Goal: Find contact information: Find contact information

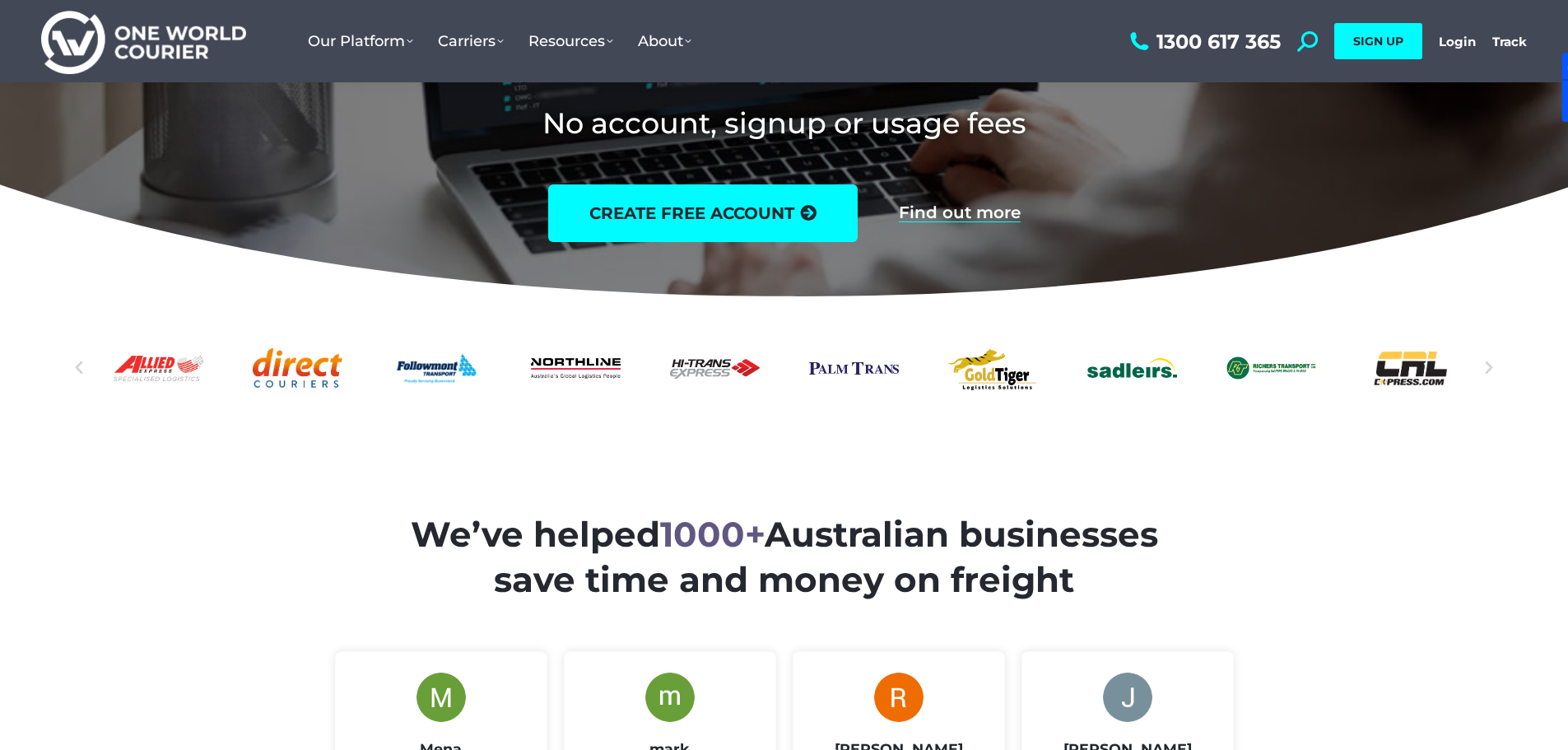
scroll to position [165, 0]
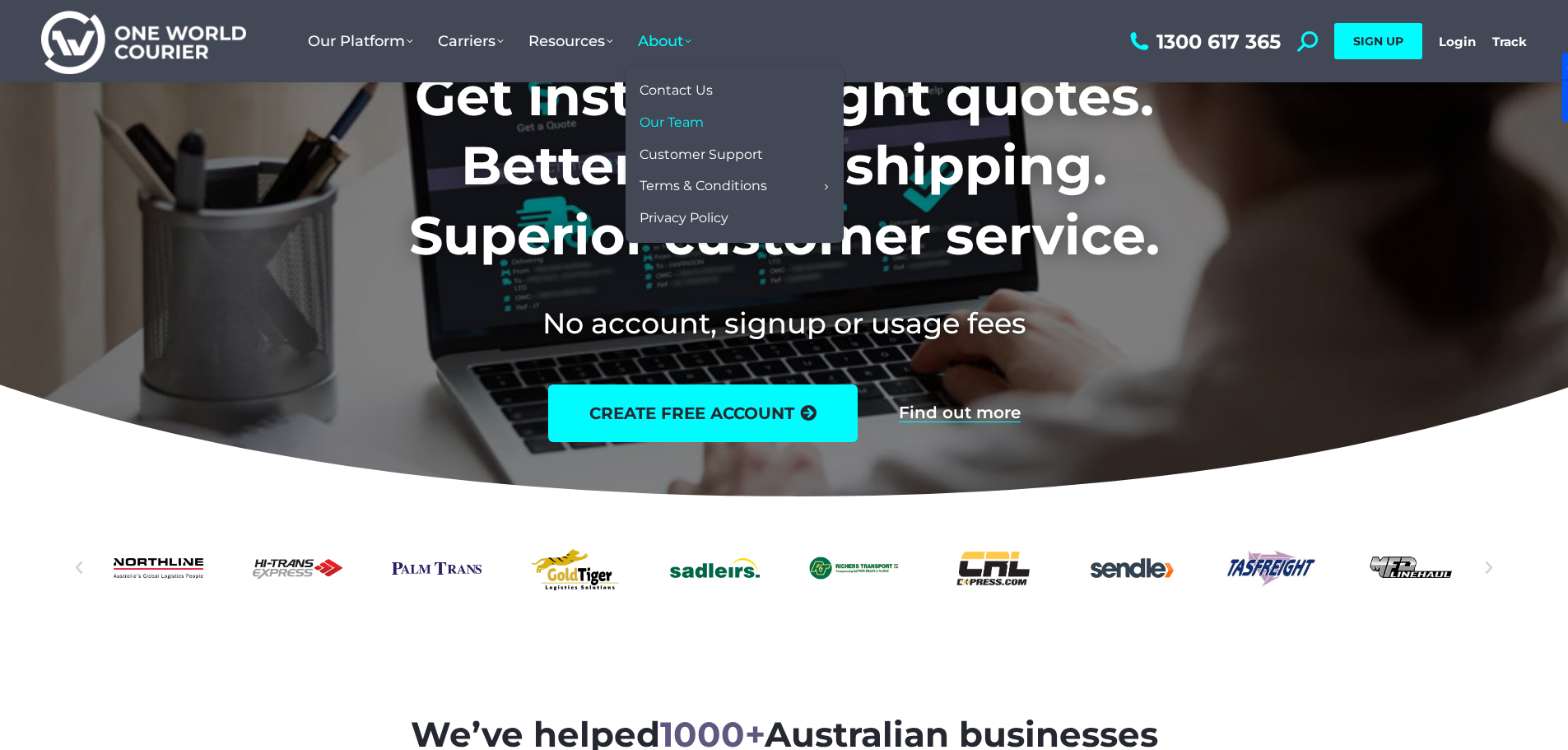
click at [690, 118] on span "Our Team" at bounding box center [671, 122] width 65 height 17
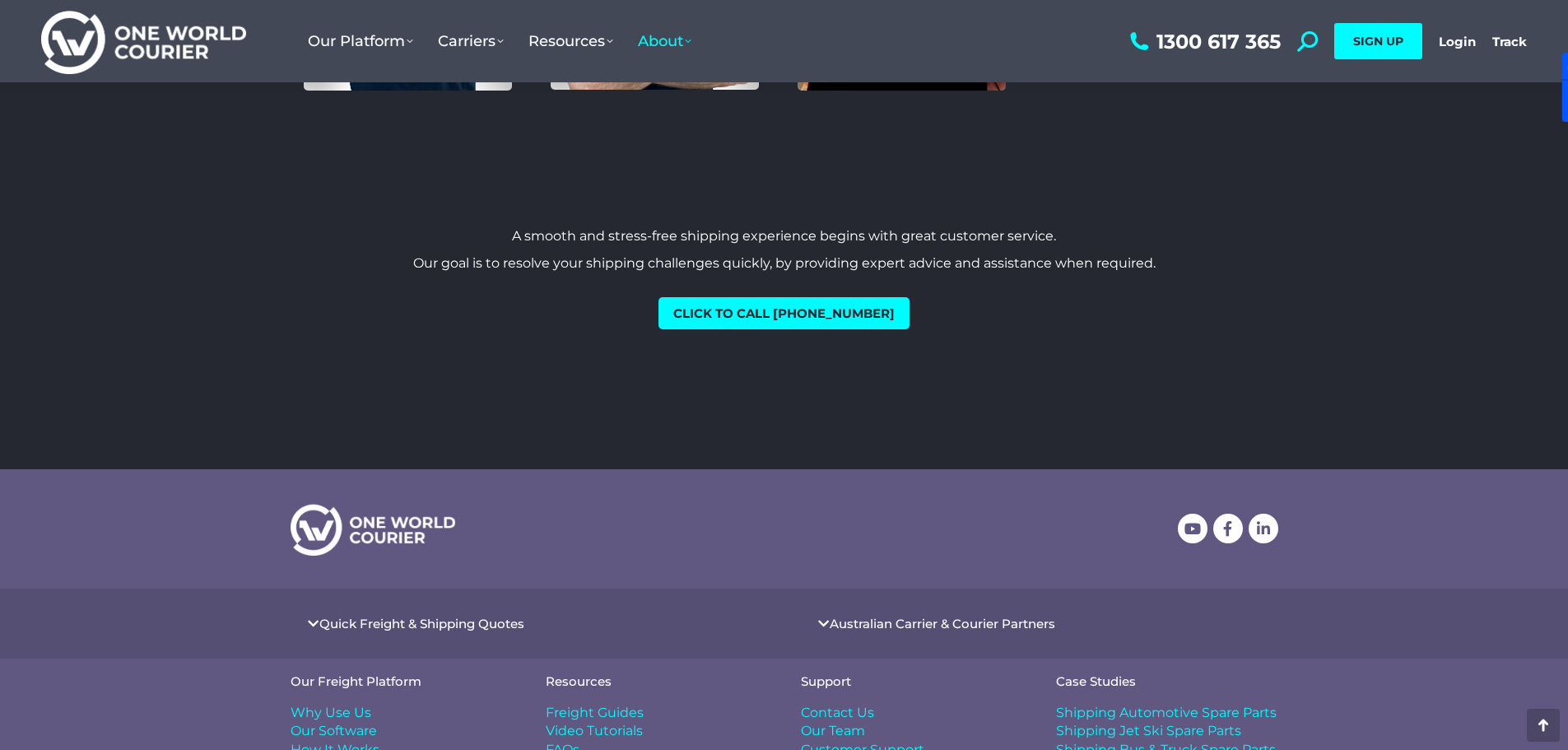
scroll to position [2052, 0]
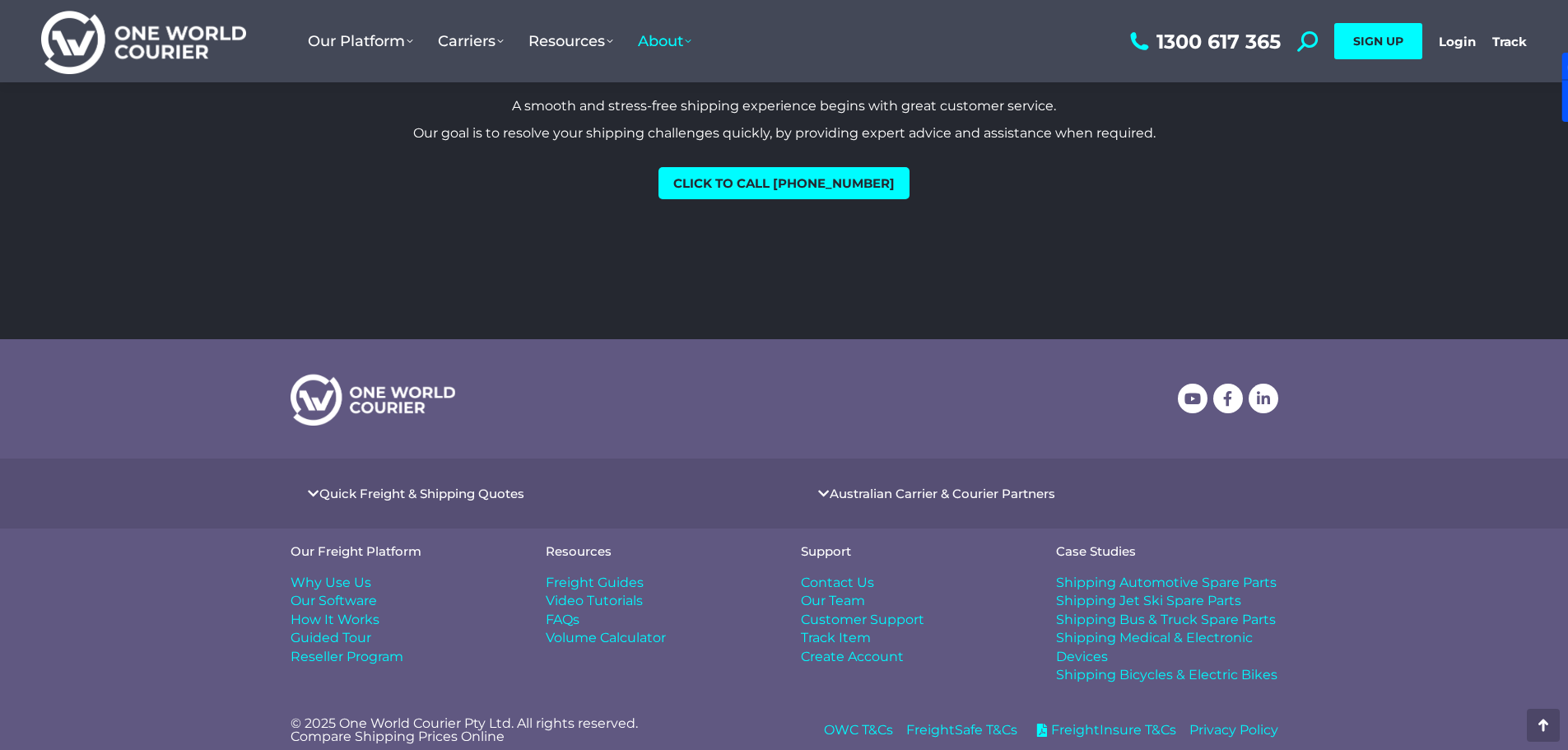
click at [845, 488] on link "Australian Carrier & Courier Partners" at bounding box center [942, 494] width 225 height 12
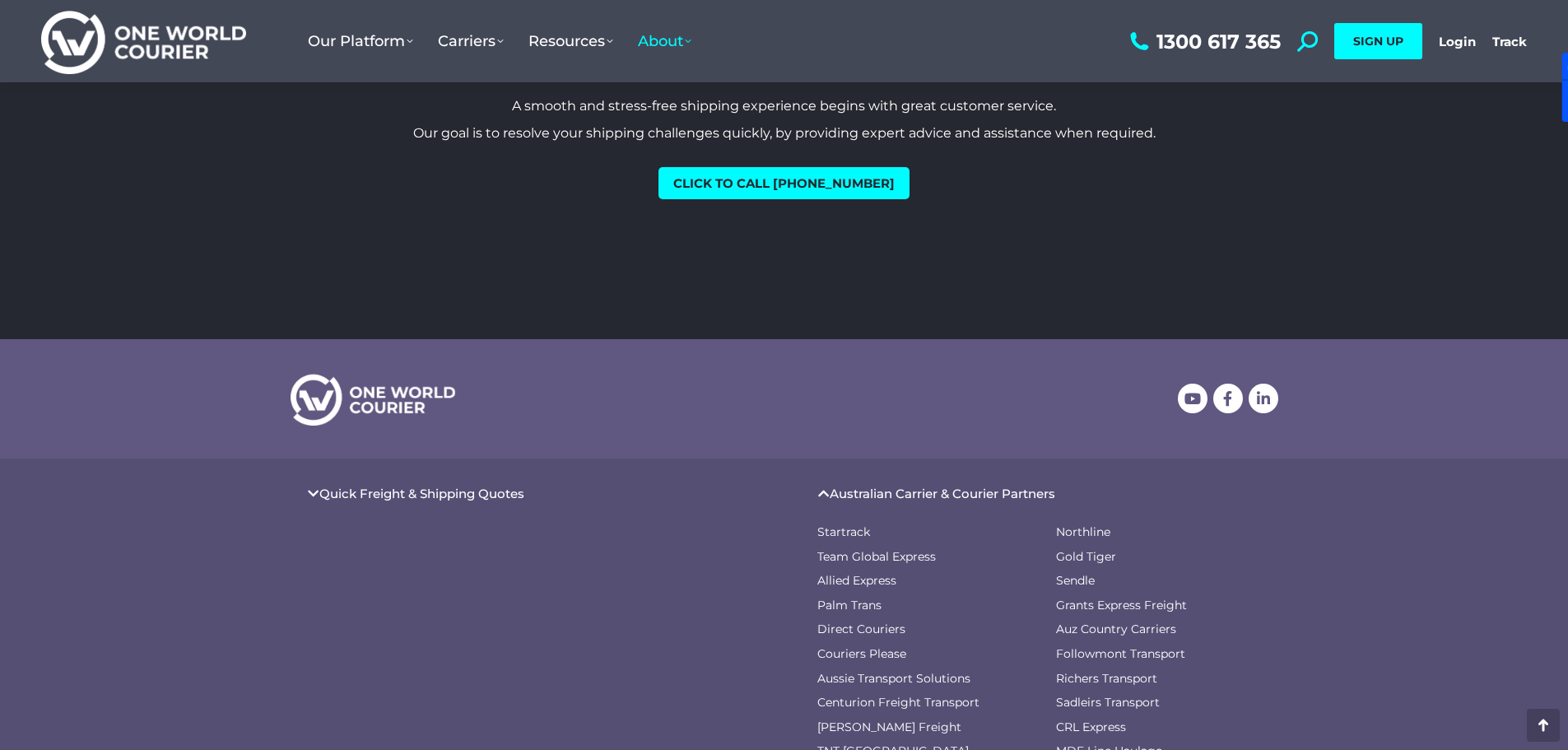
click at [845, 488] on link "Australian Carrier & Courier Partners" at bounding box center [942, 494] width 225 height 12
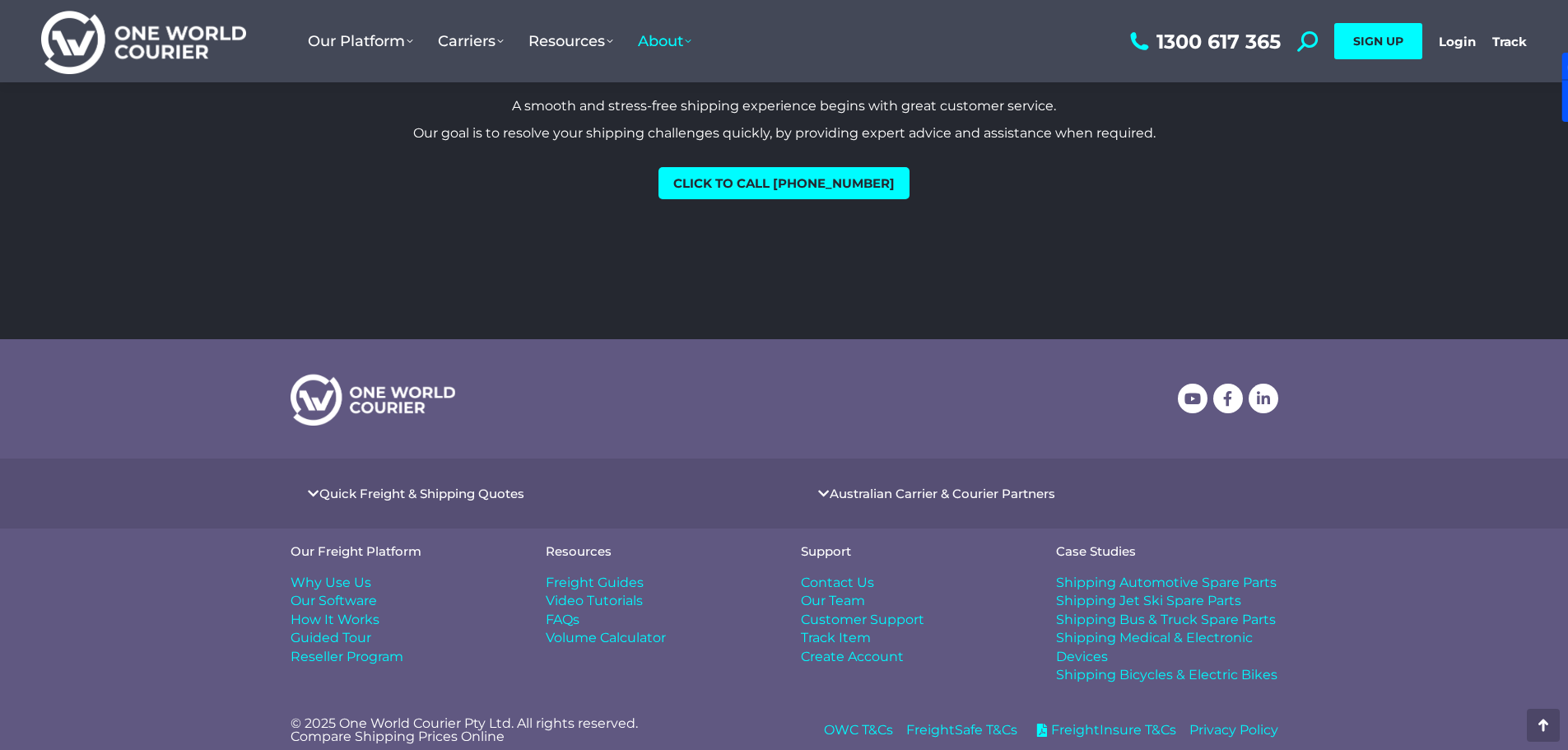
click at [696, 396] on div at bounding box center [529, 399] width 478 height 54
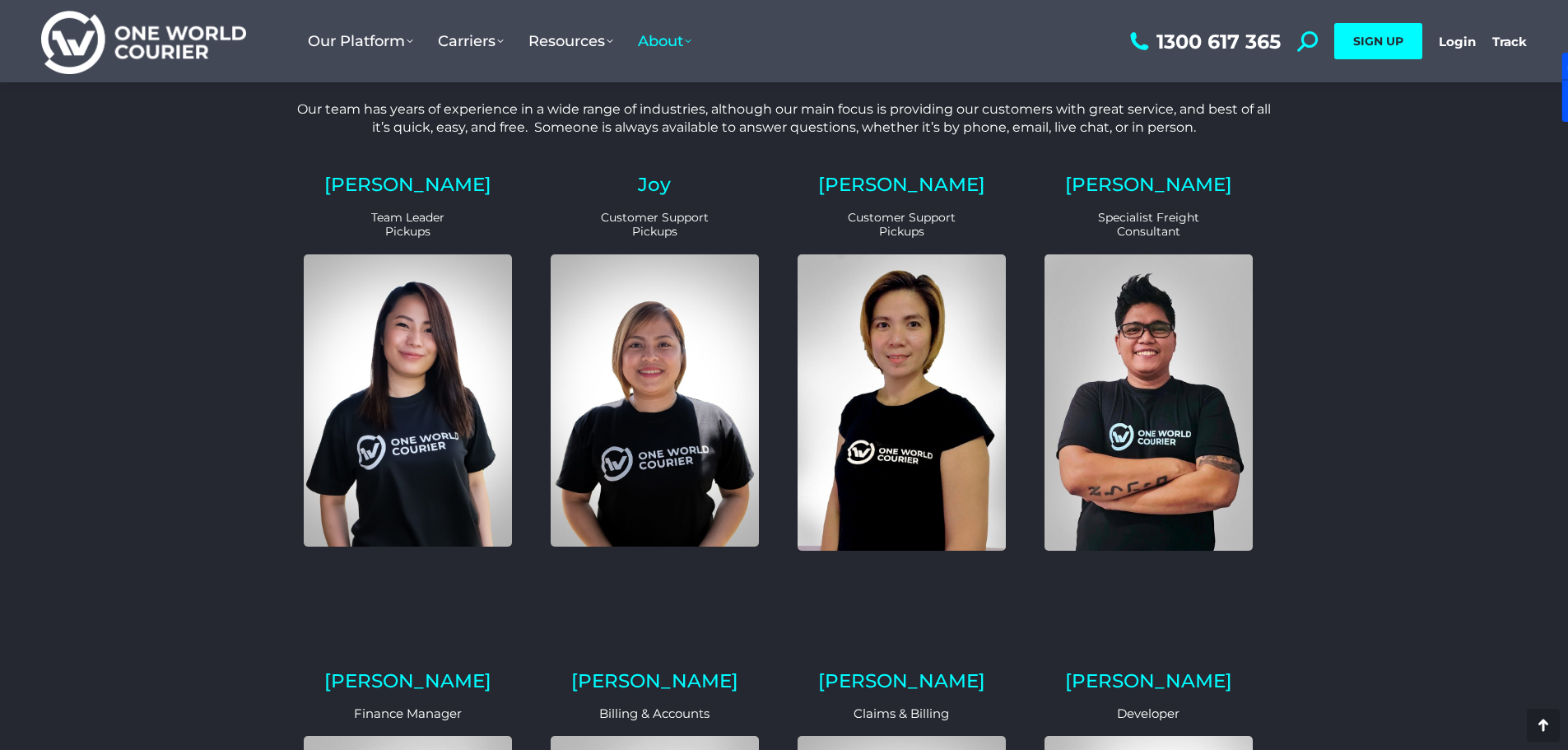
scroll to position [0, 0]
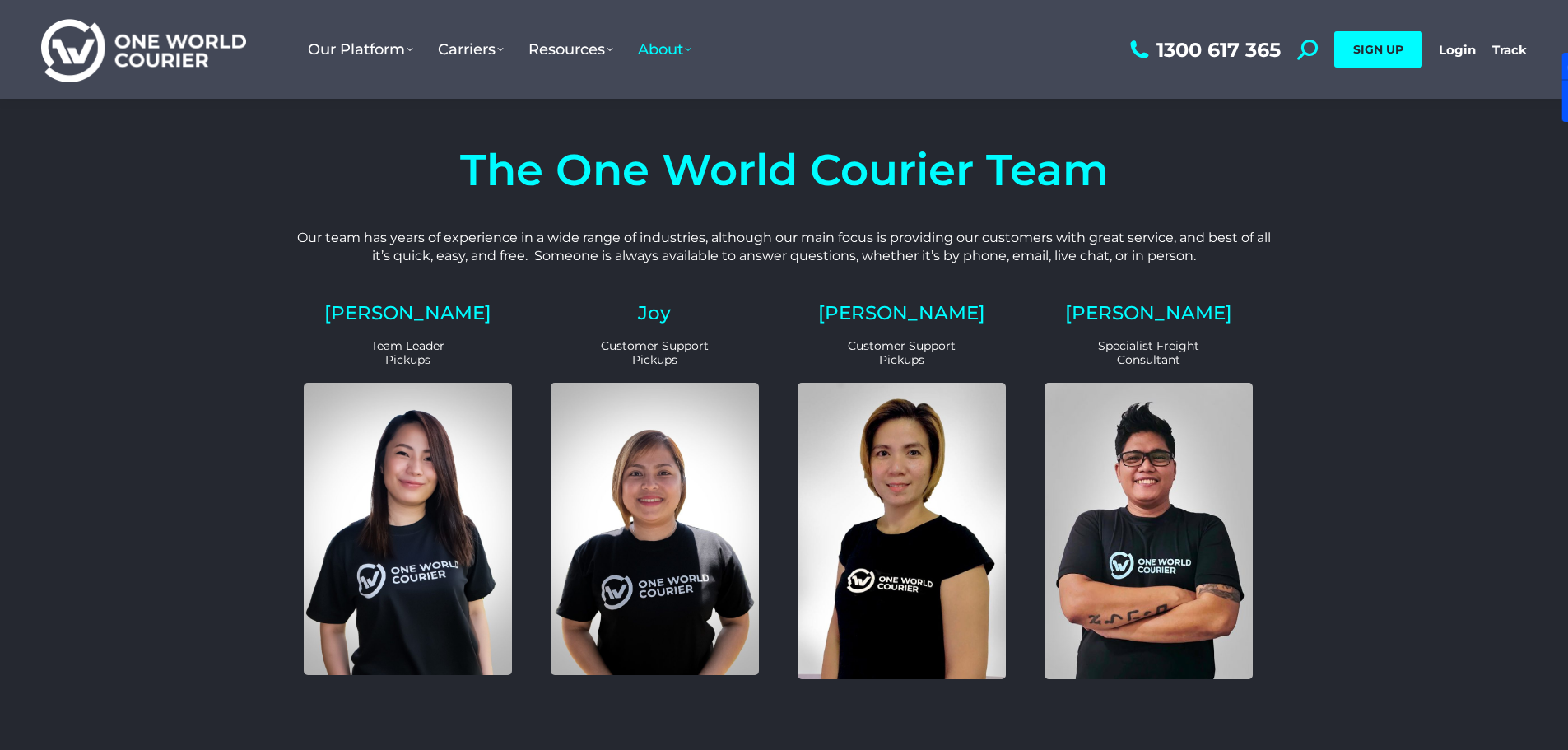
click at [1093, 237] on p "Our team has years of experience in a wide range of industries, although our ma…" at bounding box center [784, 246] width 988 height 37
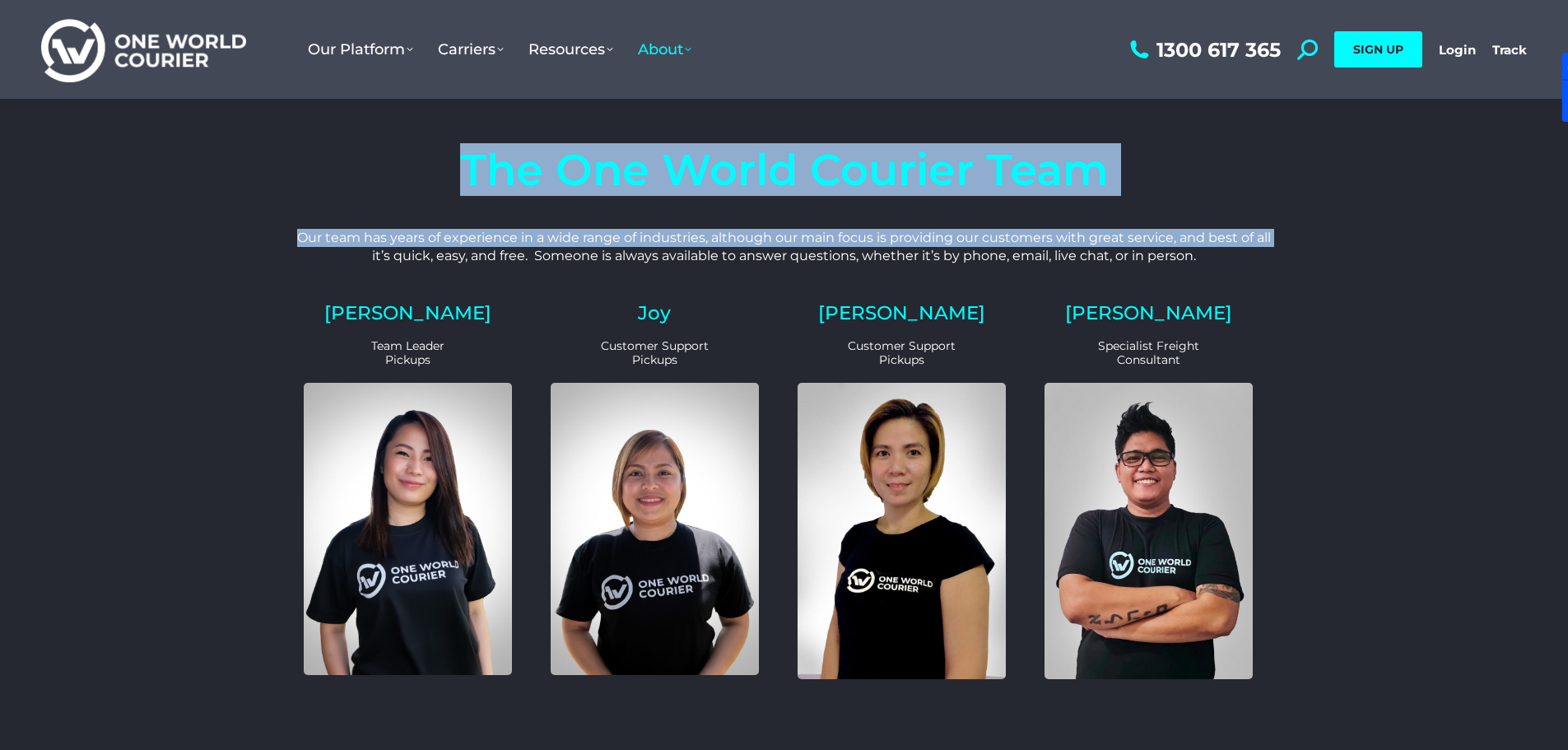
drag, startPoint x: 255, startPoint y: 189, endPoint x: 282, endPoint y: 272, distance: 87.3
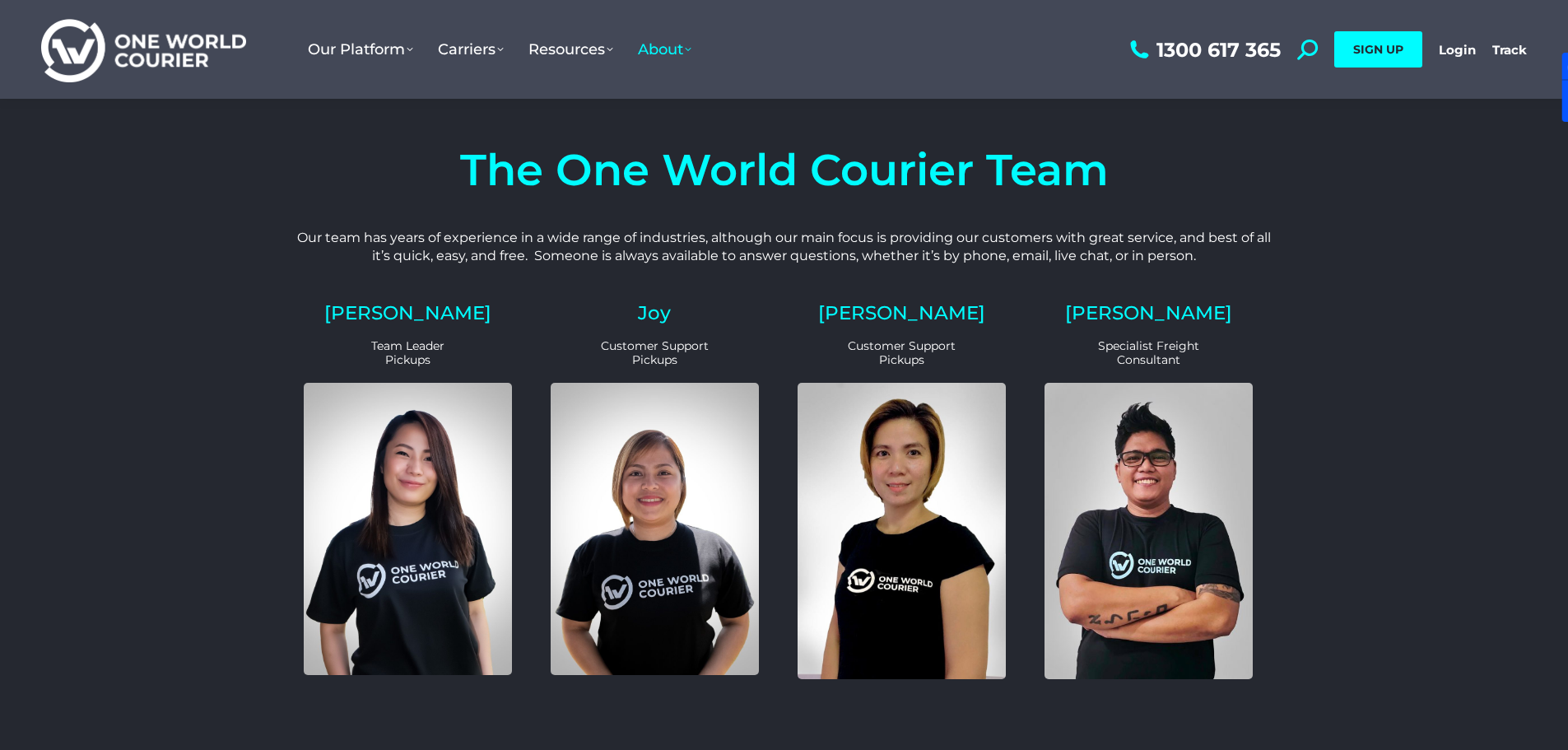
drag, startPoint x: 277, startPoint y: 164, endPoint x: 267, endPoint y: 445, distance: 281.2
drag, startPoint x: 267, startPoint y: 445, endPoint x: 259, endPoint y: 374, distance: 71.4
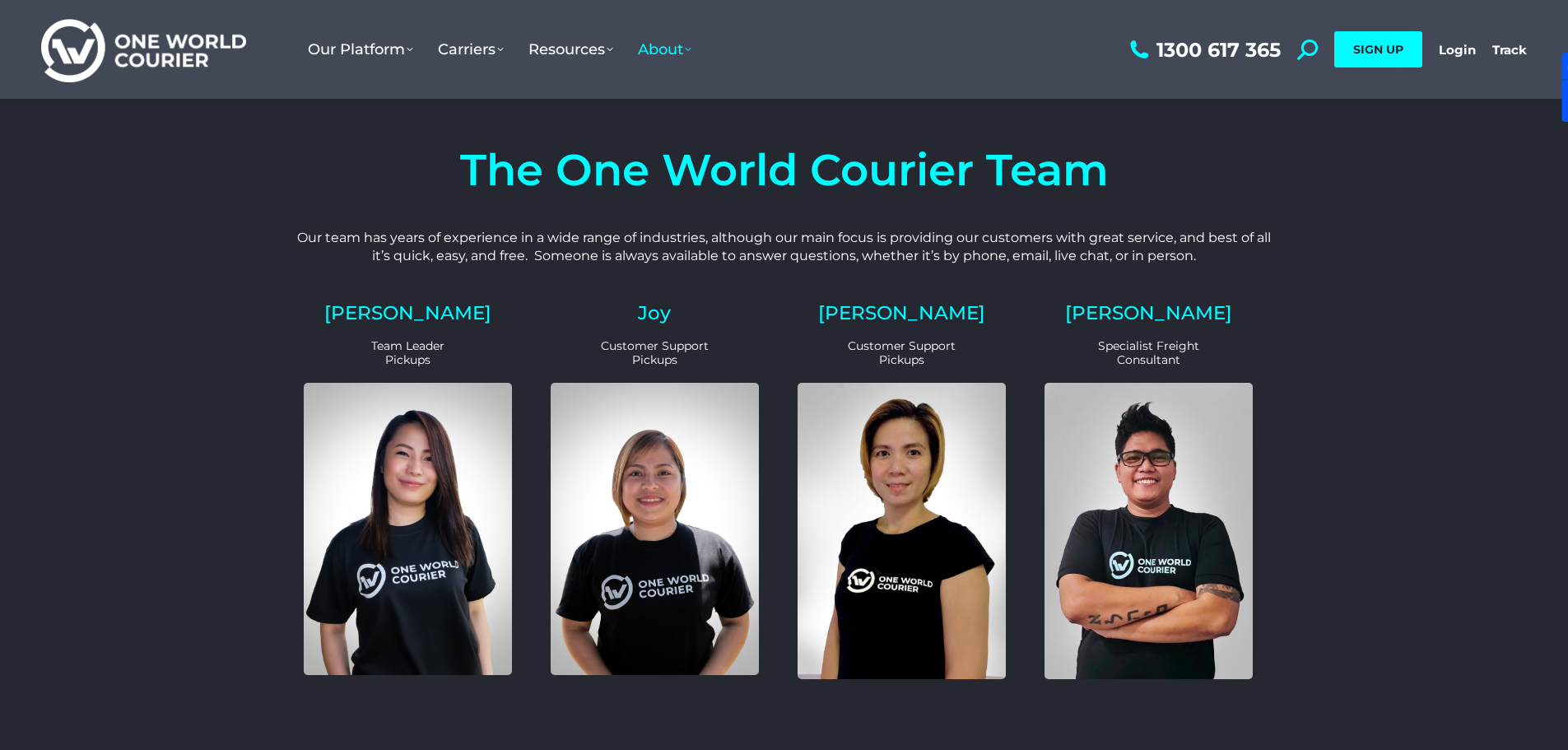
drag, startPoint x: 236, startPoint y: 305, endPoint x: 252, endPoint y: 218, distance: 88.5
drag, startPoint x: 253, startPoint y: 225, endPoint x: 249, endPoint y: 598, distance: 373.0
drag, startPoint x: 249, startPoint y: 598, endPoint x: 204, endPoint y: 243, distance: 357.8
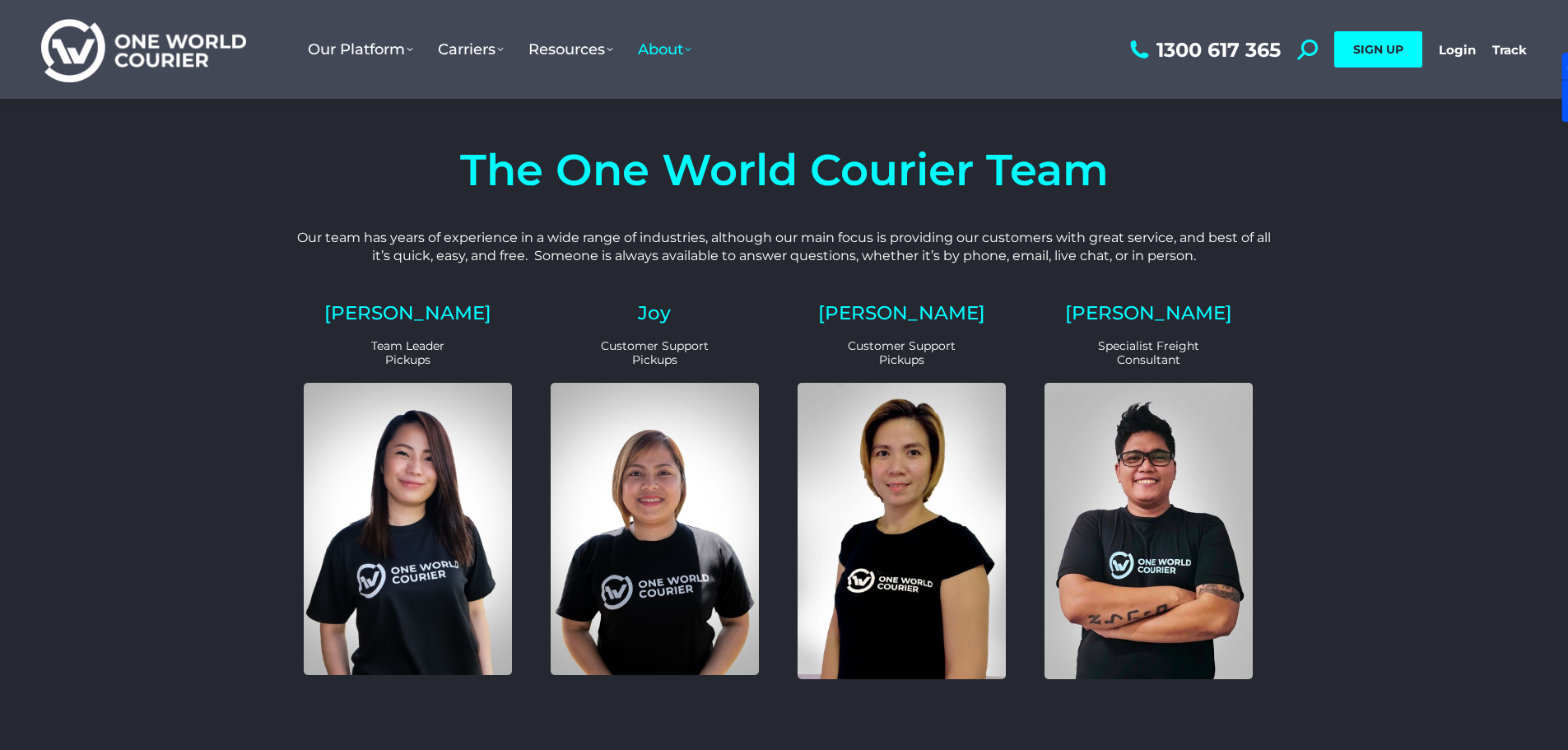
drag, startPoint x: 265, startPoint y: 255, endPoint x: 218, endPoint y: 501, distance: 250.4
drag, startPoint x: 218, startPoint y: 501, endPoint x: 166, endPoint y: 329, distance: 179.7
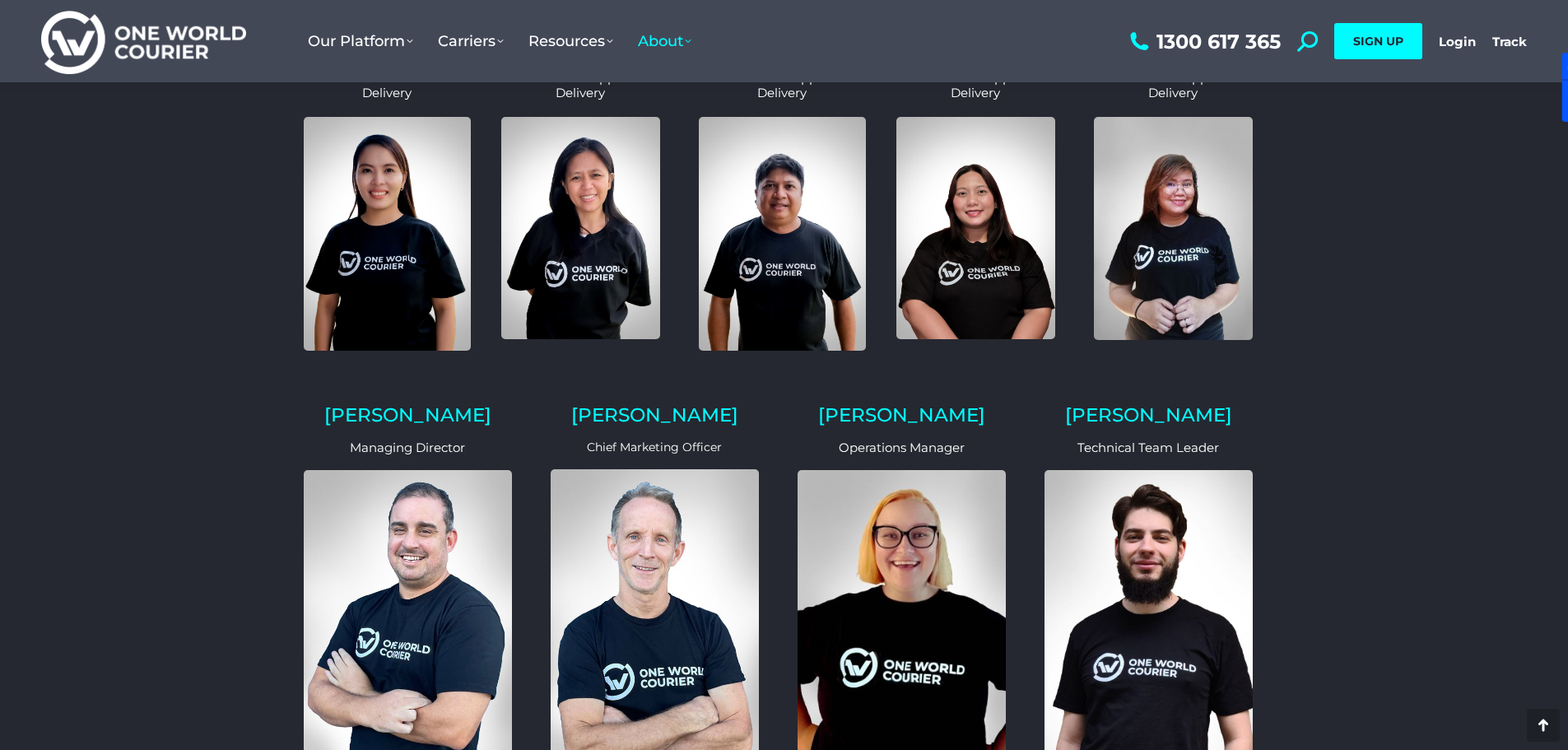
scroll to position [1236, 0]
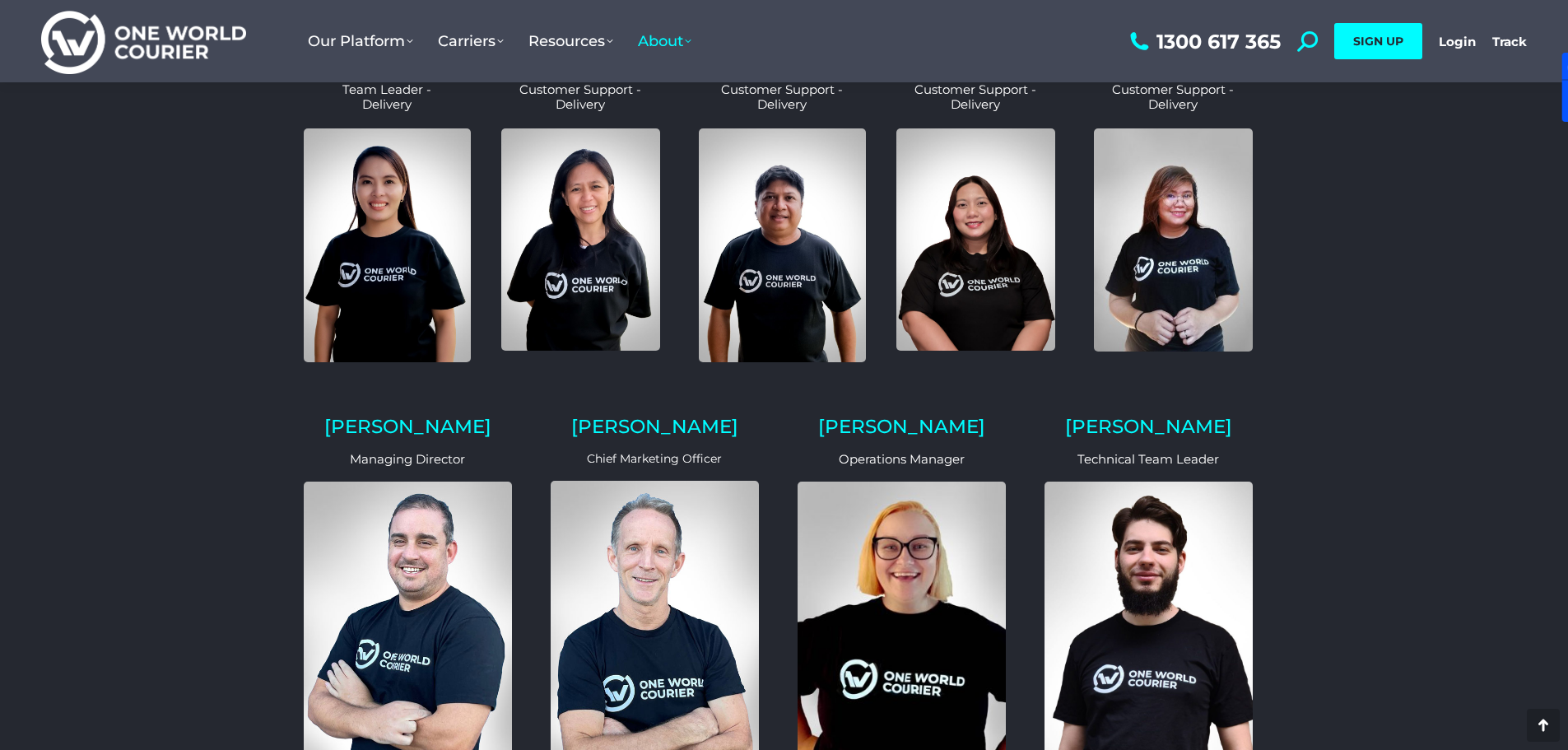
click at [784, 404] on div "Bobbie-Lee Operations Manager" at bounding box center [902, 605] width 234 height 402
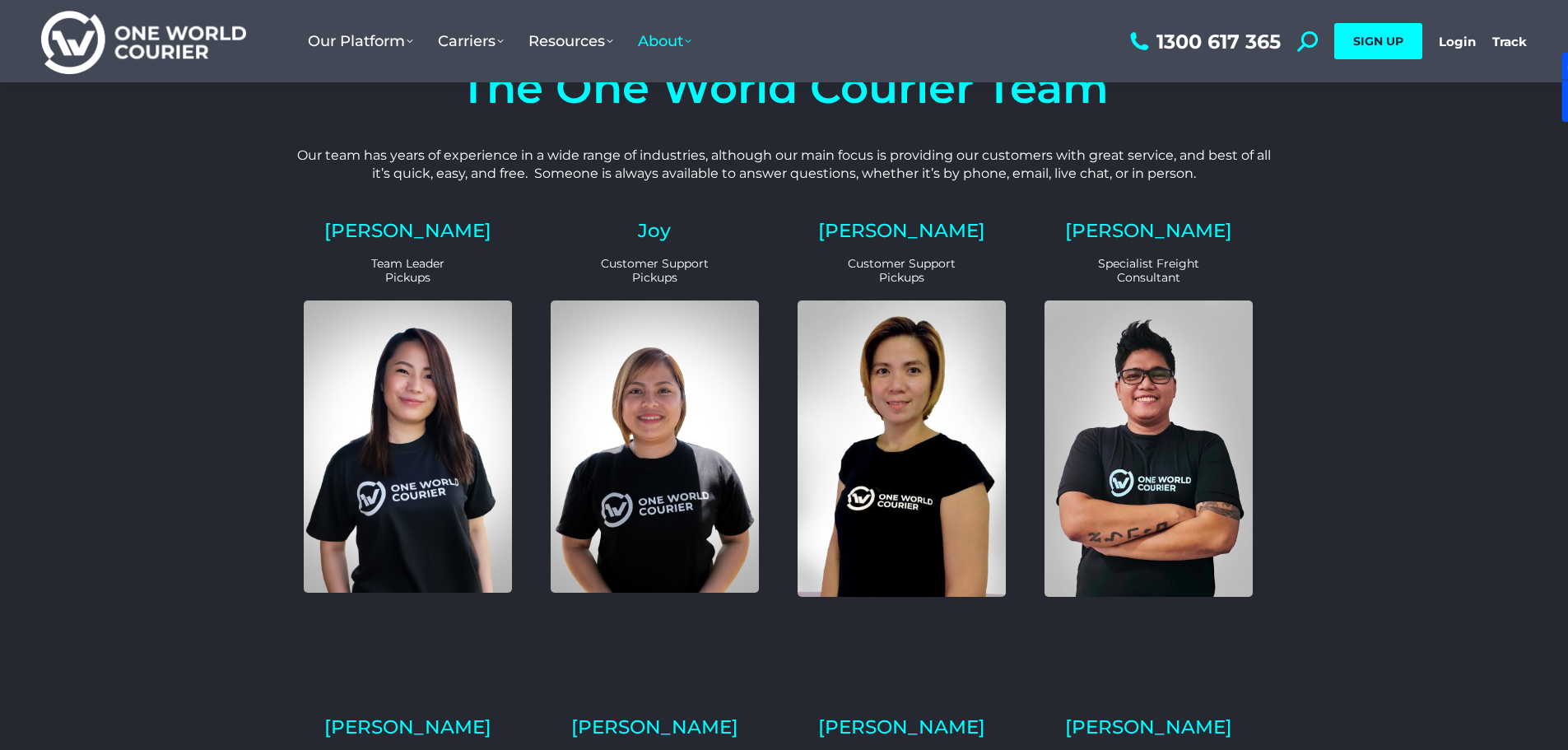
scroll to position [0, 0]
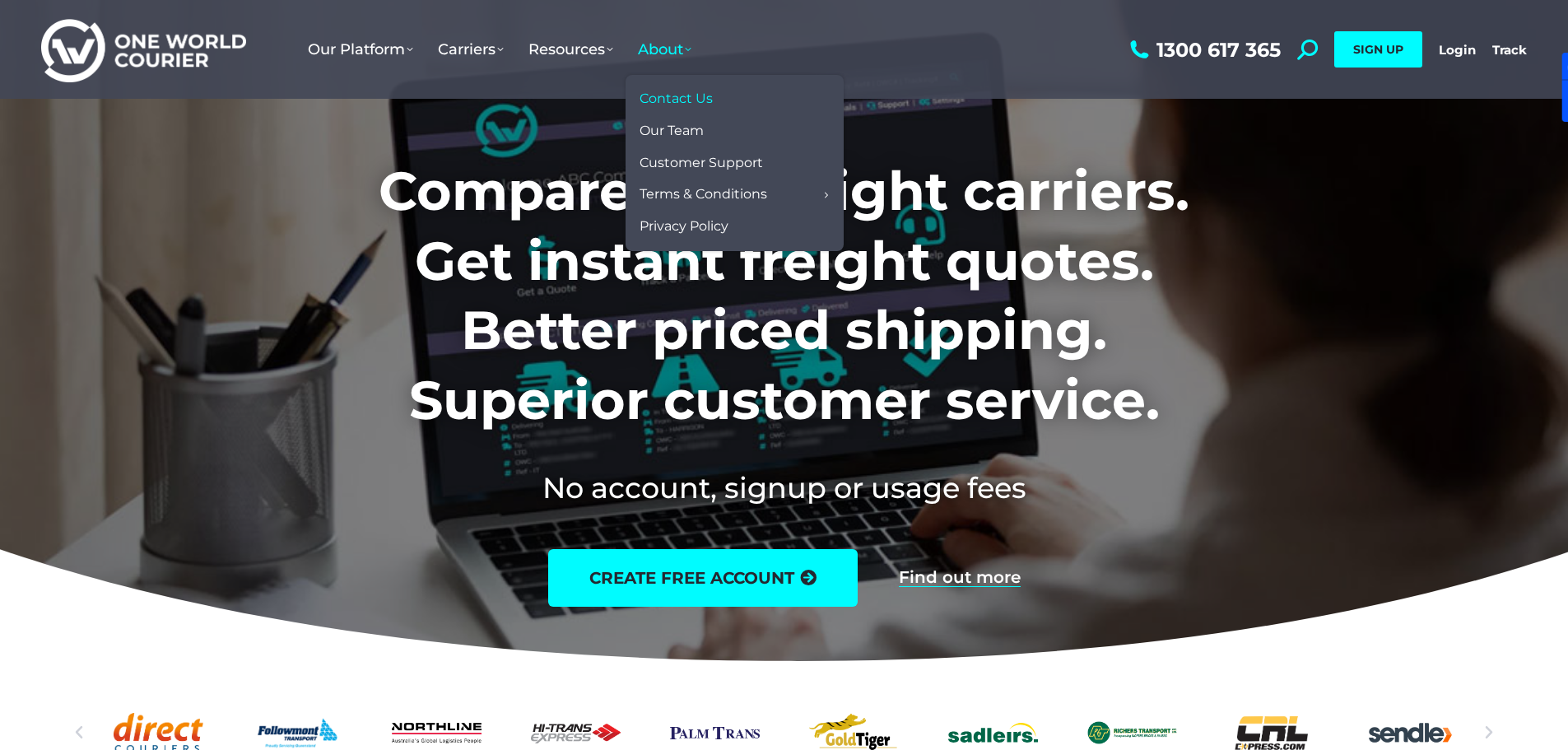
click at [693, 103] on span "Contact Us" at bounding box center [676, 98] width 73 height 17
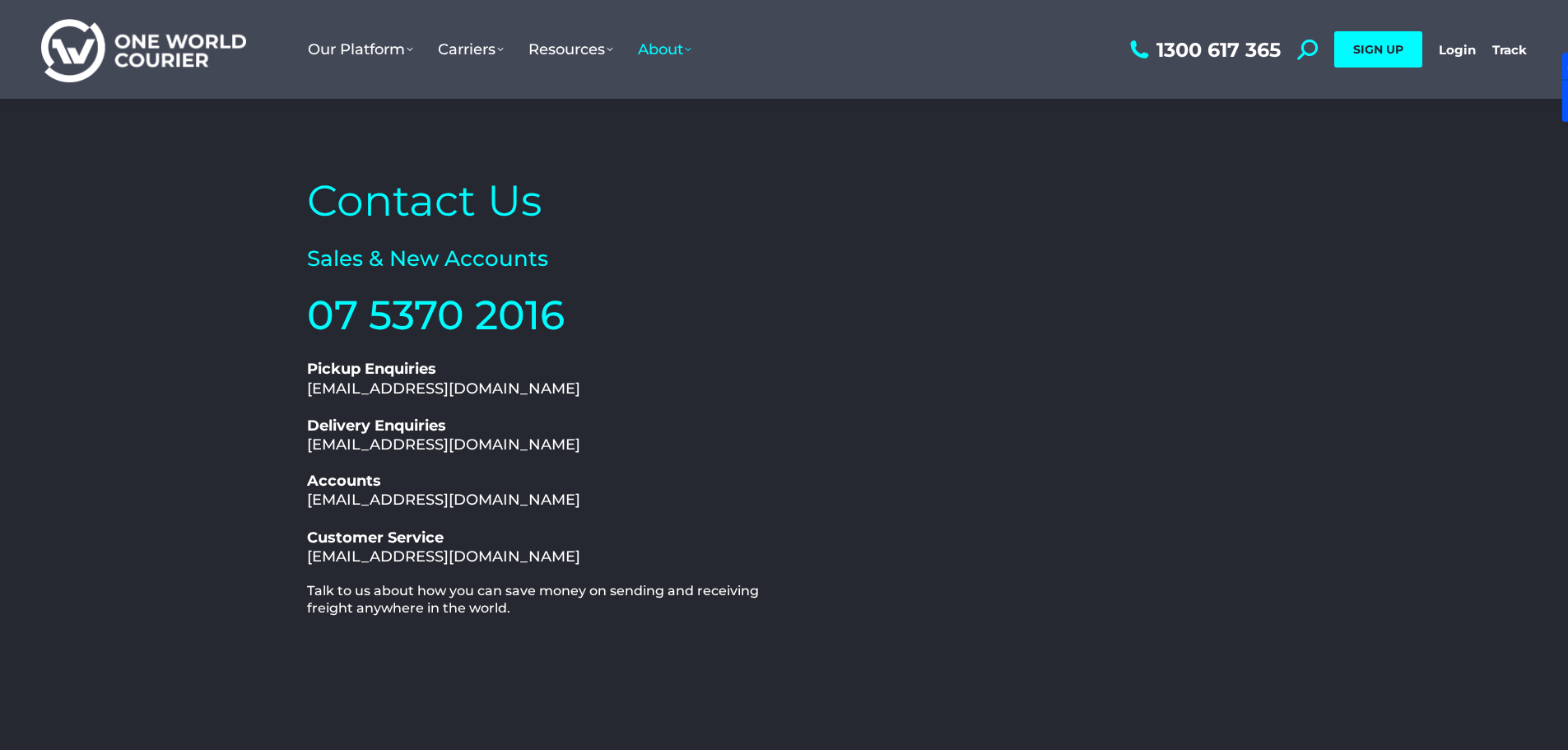
click at [205, 419] on div "Contact Us Sales & New Accounts 07 5370 2016 1300 617 365 Pickup Enquiries [EMA…" at bounding box center [784, 507] width 1568 height 817
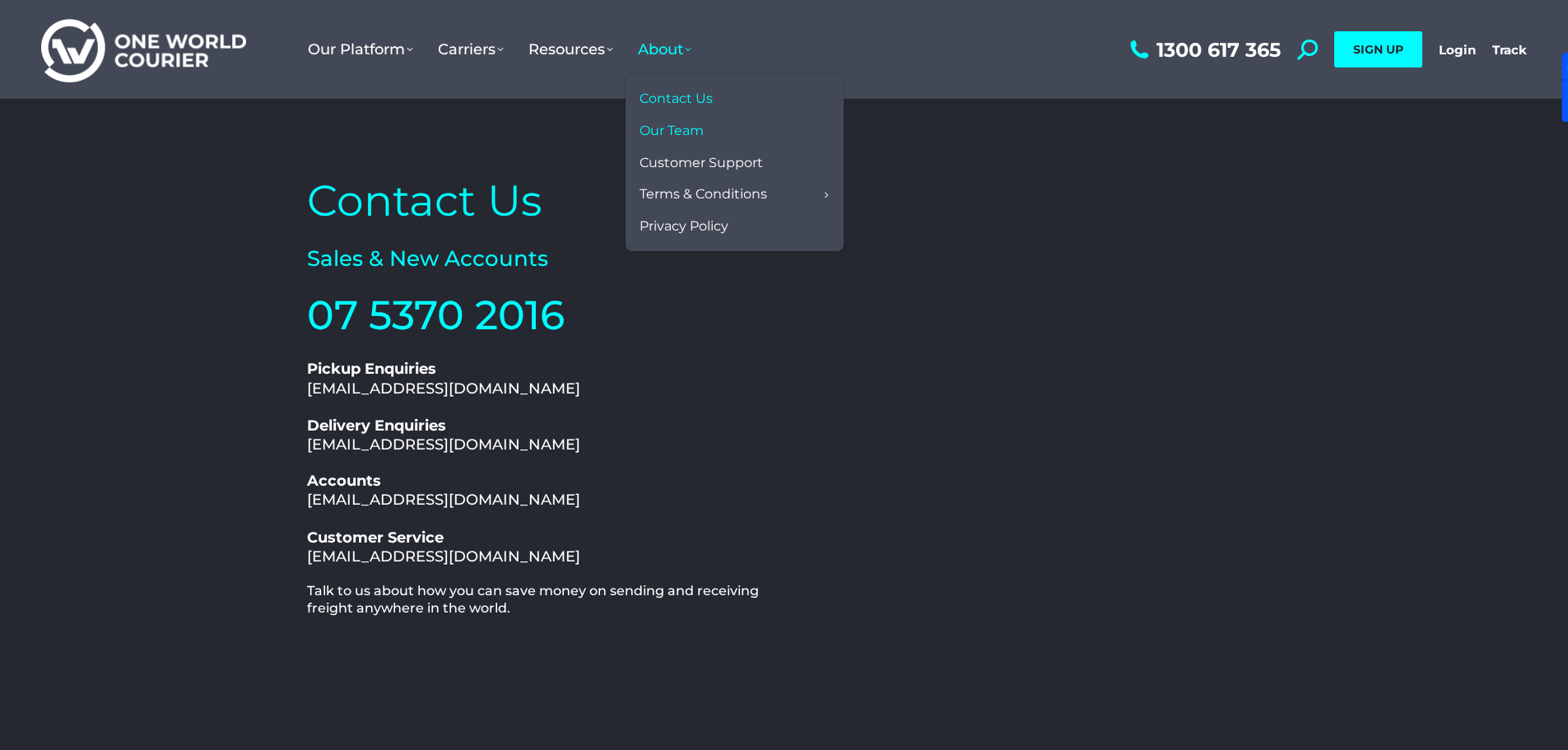
click at [682, 127] on span "Our Team" at bounding box center [671, 131] width 65 height 17
